Goal: Task Accomplishment & Management: Complete application form

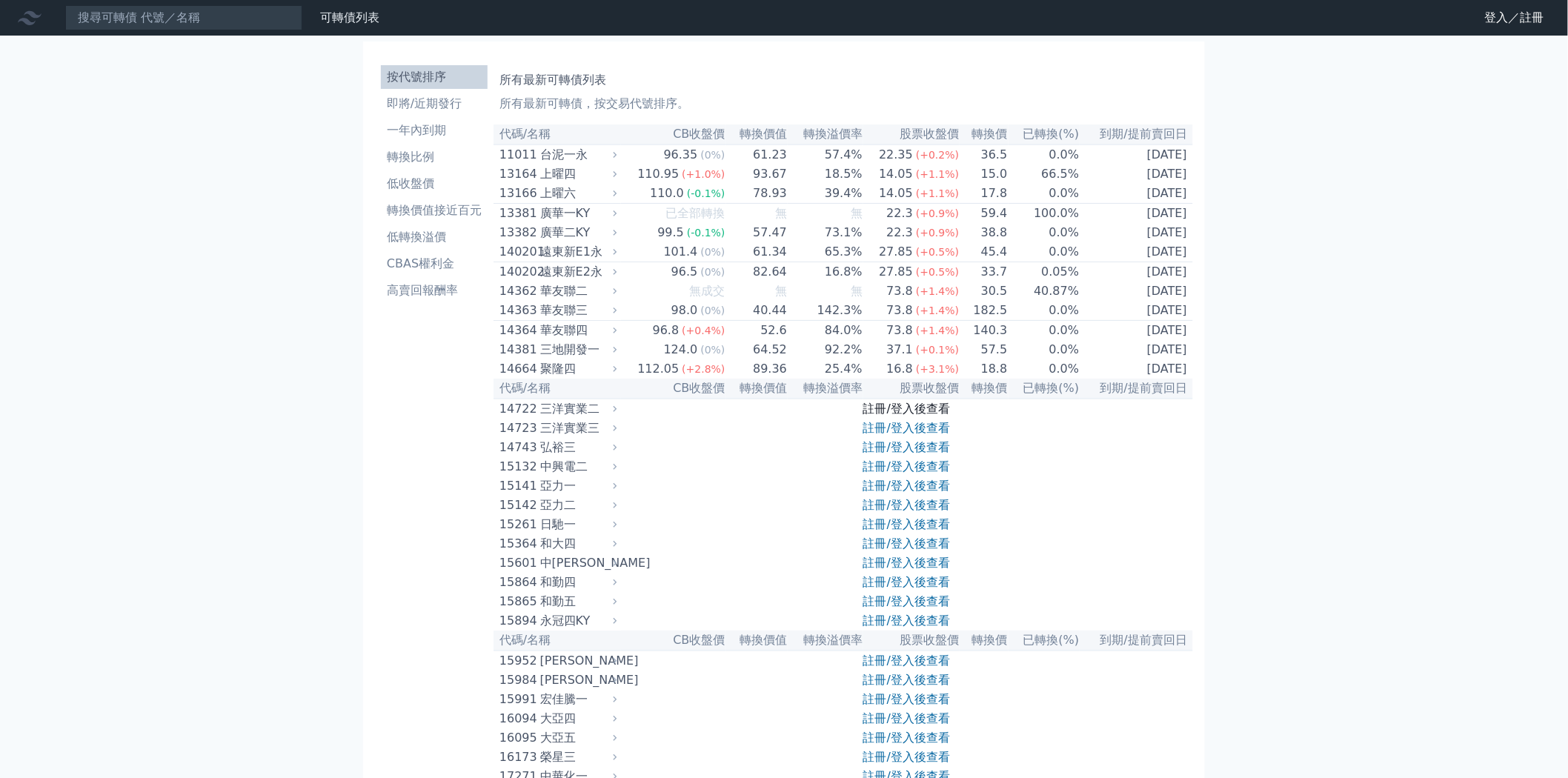
click at [875, 416] on link "註冊/登入後查看" at bounding box center [907, 409] width 87 height 14
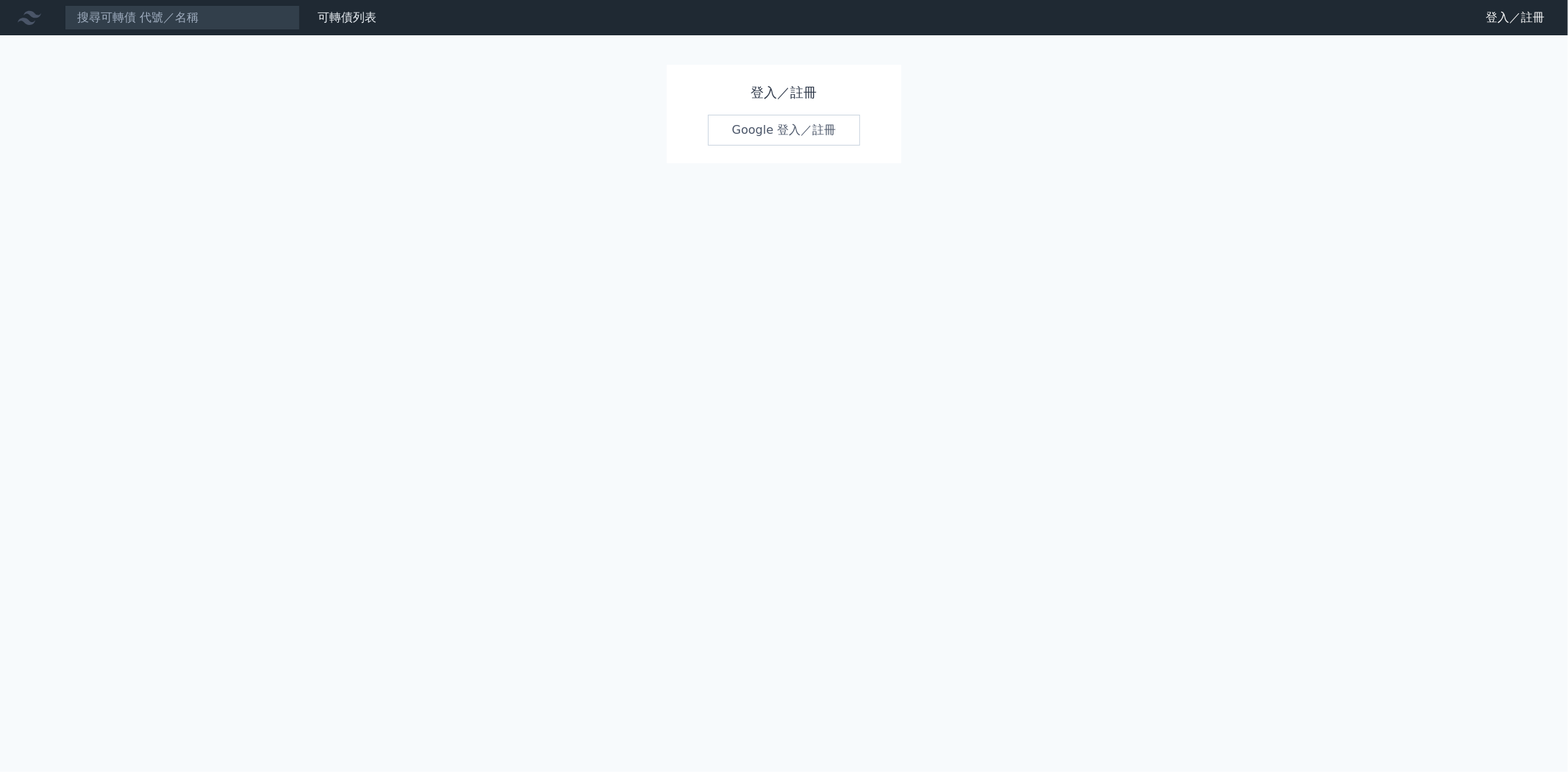
click at [775, 136] on link "Google 登入／註冊" at bounding box center [784, 130] width 153 height 31
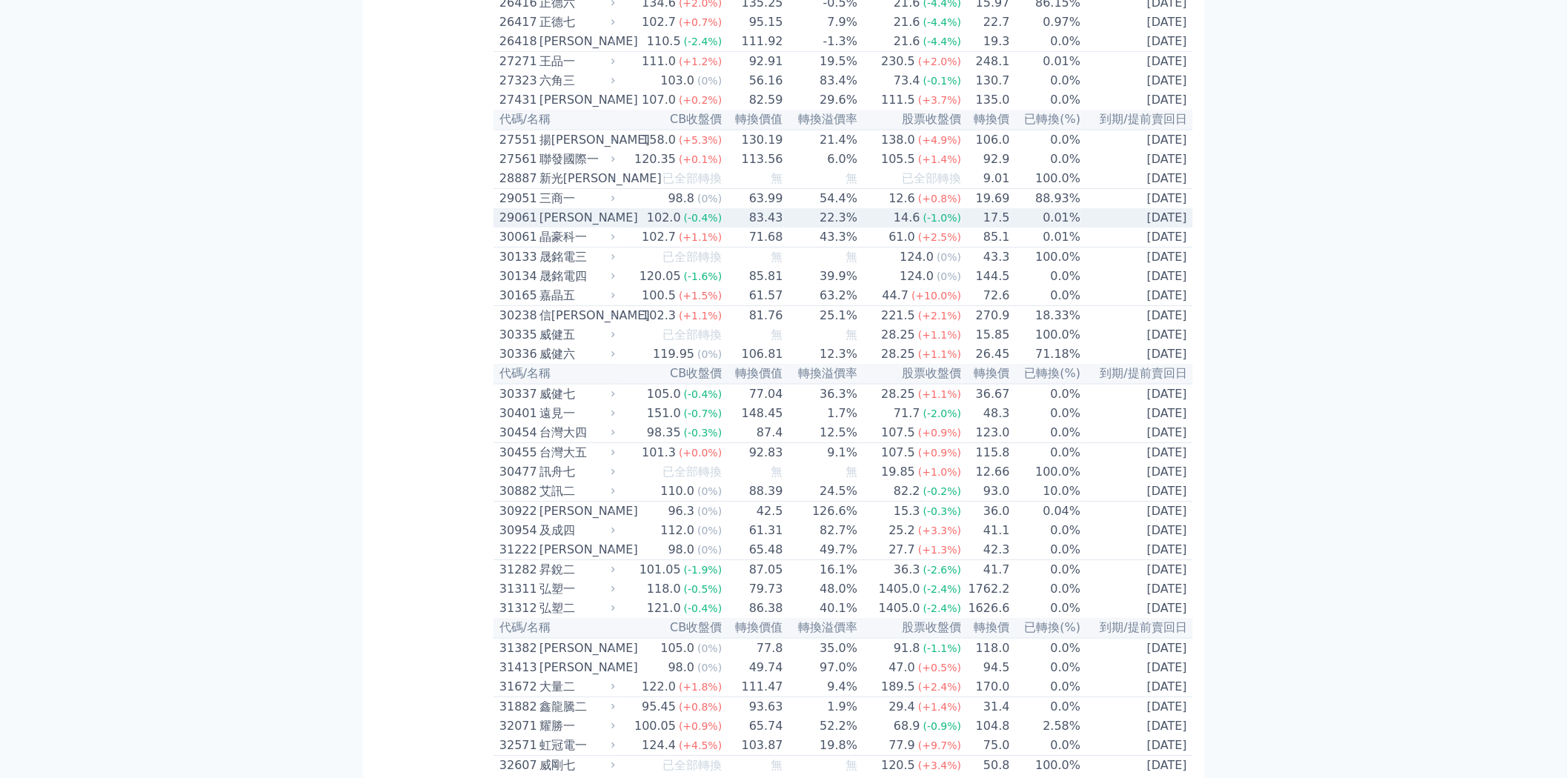
scroll to position [1811, 0]
